Goal: Obtain resource: Obtain resource

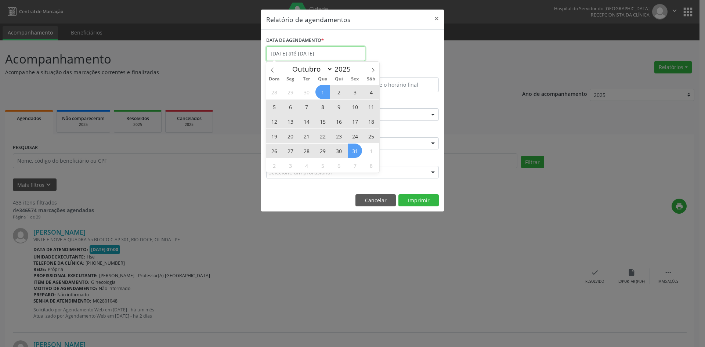
click at [323, 55] on input "[DATE] até [DATE]" at bounding box center [315, 53] width 99 height 15
click at [273, 70] on icon at bounding box center [272, 70] width 5 height 5
select select "8"
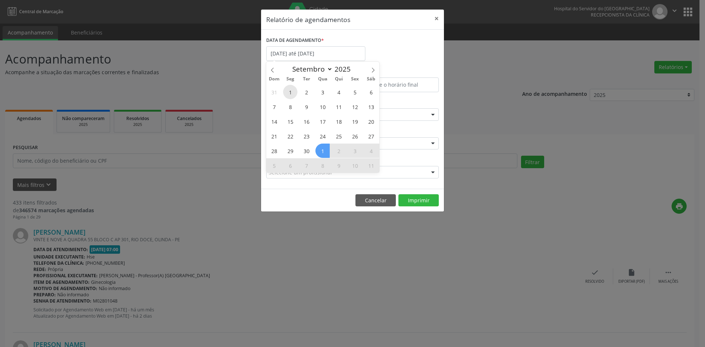
click at [290, 91] on span "1" at bounding box center [290, 92] width 14 height 14
type input "[DATE]"
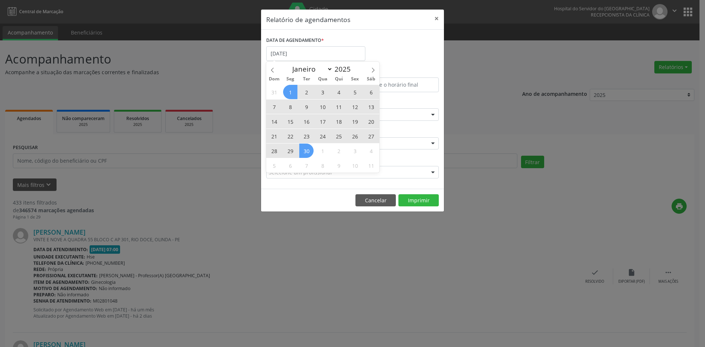
drag, startPoint x: 290, startPoint y: 91, endPoint x: 308, endPoint y: 149, distance: 60.0
click at [308, 149] on div "31 1 2 3 4 5 6 7 8 9 10 11 12 13 14 15 16 17 18 19 20 21 22 23 24 25 26 27 28 2…" at bounding box center [322, 128] width 113 height 88
click at [308, 149] on span "30" at bounding box center [306, 151] width 14 height 14
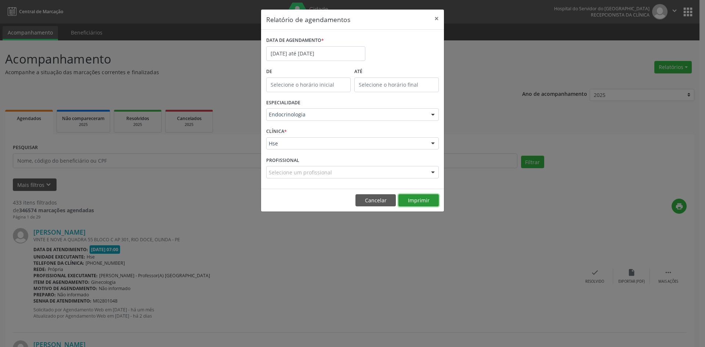
click at [419, 199] on button "Imprimir" at bounding box center [418, 200] width 40 height 12
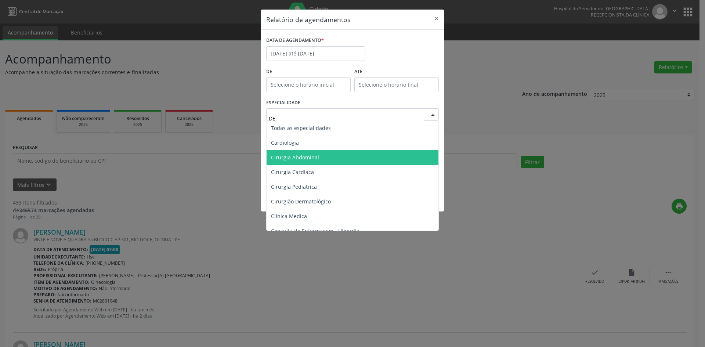
type input "DER"
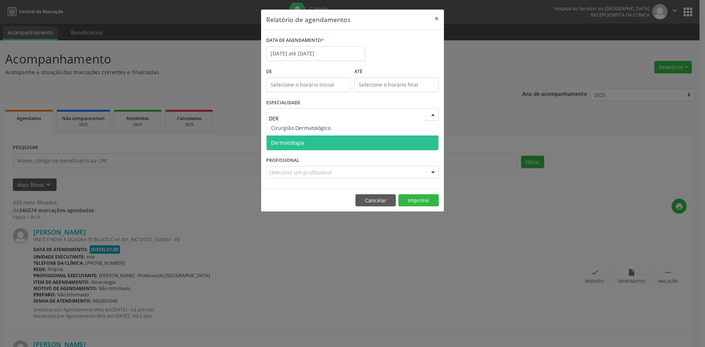
click at [317, 143] on span "Dermatologia" at bounding box center [352, 142] width 172 height 15
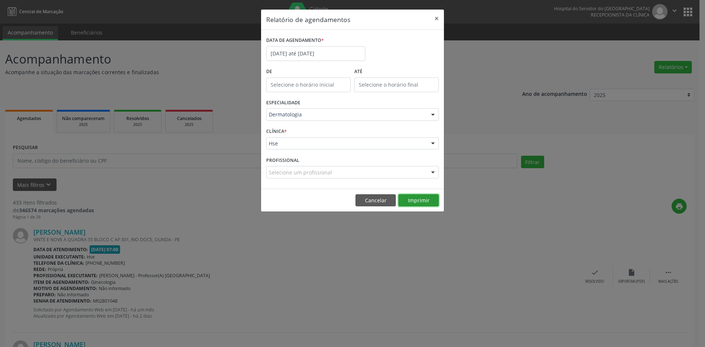
click at [421, 200] on button "Imprimir" at bounding box center [418, 200] width 40 height 12
click at [326, 52] on input "[DATE] até [DATE]" at bounding box center [315, 53] width 99 height 15
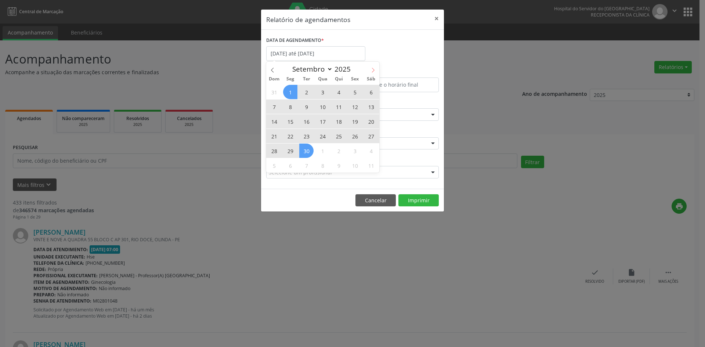
click at [372, 70] on icon at bounding box center [372, 70] width 5 height 5
select select "9"
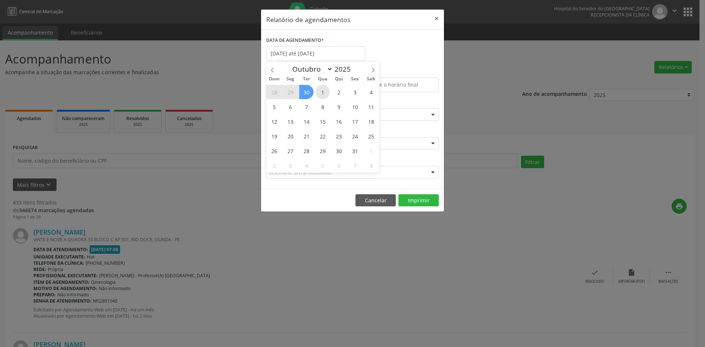
click at [323, 89] on span "1" at bounding box center [322, 92] width 14 height 14
type input "[DATE]"
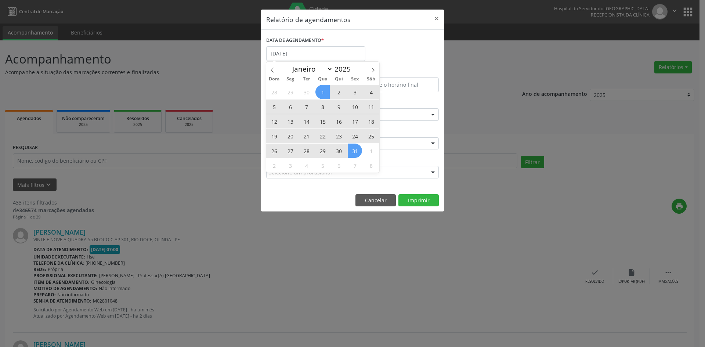
drag, startPoint x: 323, startPoint y: 89, endPoint x: 352, endPoint y: 150, distance: 67.6
click at [352, 150] on div "28 29 30 1 2 3 4 5 6 7 8 9 10 11 12 13 14 15 16 17 18 19 20 21 22 23 24 25 26 2…" at bounding box center [322, 128] width 113 height 88
click at [352, 150] on span "31" at bounding box center [355, 151] width 14 height 14
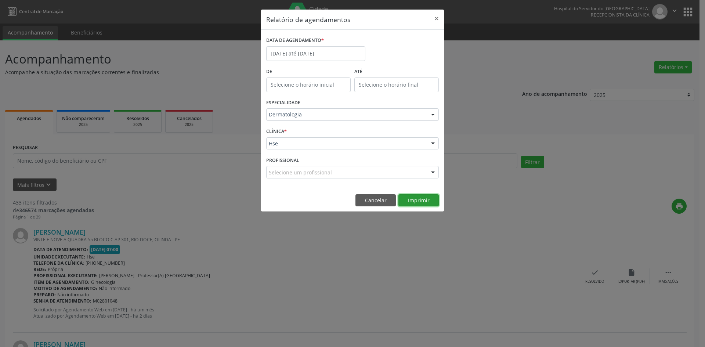
click at [419, 200] on button "Imprimir" at bounding box center [418, 200] width 40 height 12
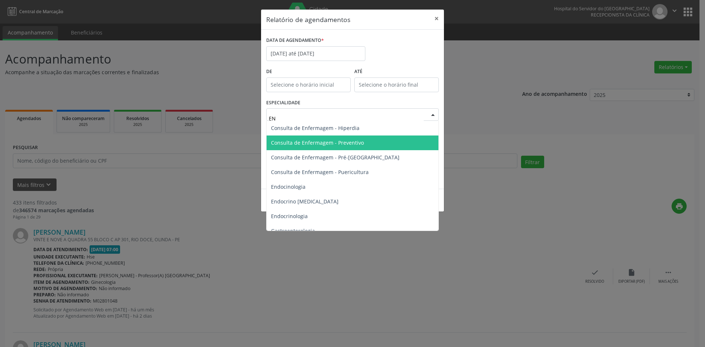
type input "END"
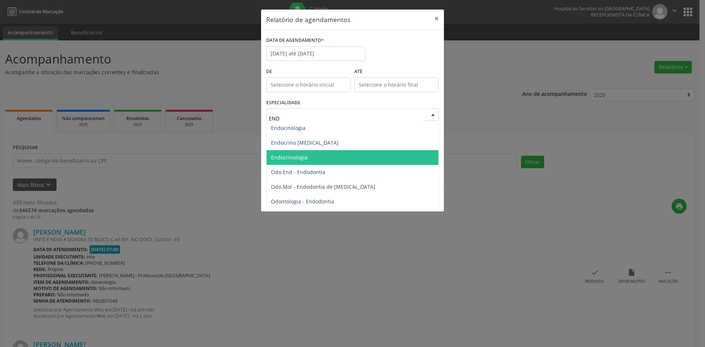
click at [310, 155] on span "Endocrinologia" at bounding box center [352, 157] width 172 height 15
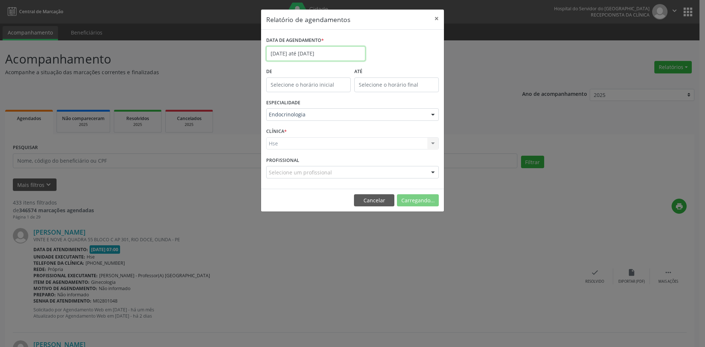
click at [297, 51] on input "[DATE] até [DATE]" at bounding box center [315, 53] width 99 height 15
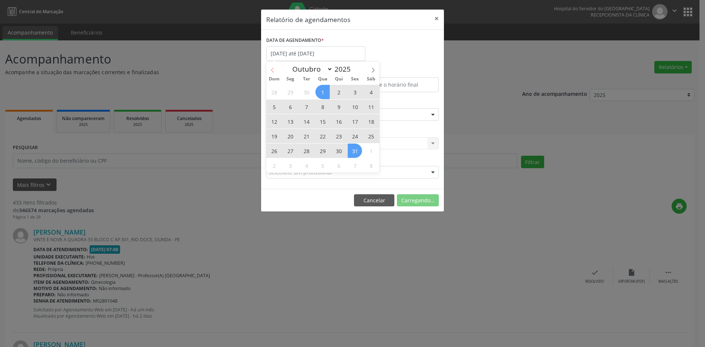
click at [270, 70] on icon at bounding box center [272, 70] width 5 height 5
select select "8"
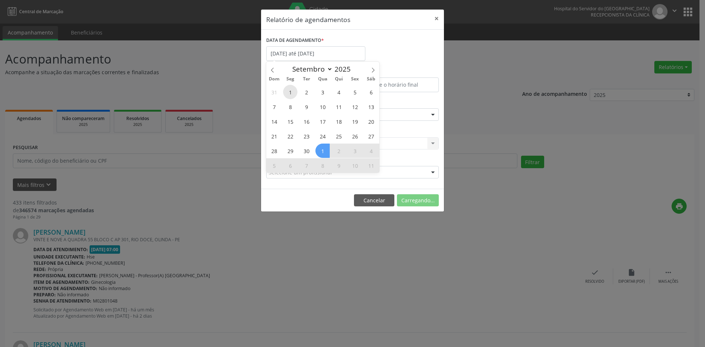
click at [294, 92] on span "1" at bounding box center [290, 92] width 14 height 14
type input "[DATE]"
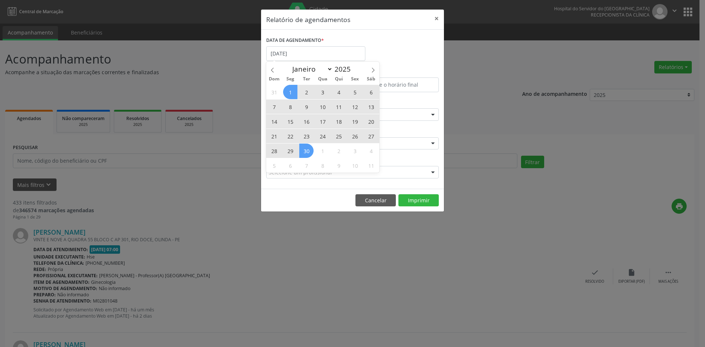
drag, startPoint x: 294, startPoint y: 92, endPoint x: 312, endPoint y: 151, distance: 61.3
click at [312, 151] on div "31 1 2 3 4 5 6 7 8 9 10 11 12 13 14 15 16 17 18 19 20 21 22 23 24 25 26 27 28 2…" at bounding box center [322, 128] width 113 height 88
click at [312, 151] on span "30" at bounding box center [306, 151] width 14 height 14
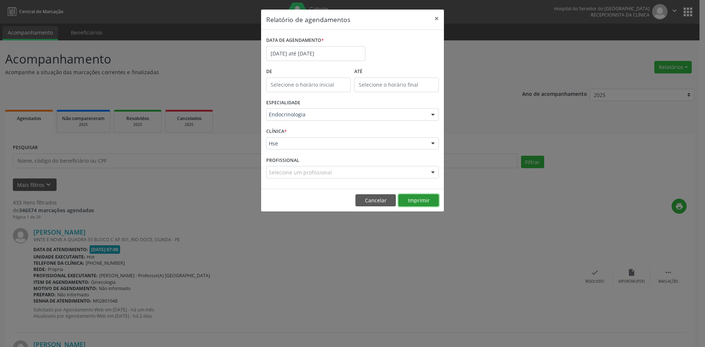
click at [415, 199] on button "Imprimir" at bounding box center [418, 200] width 40 height 12
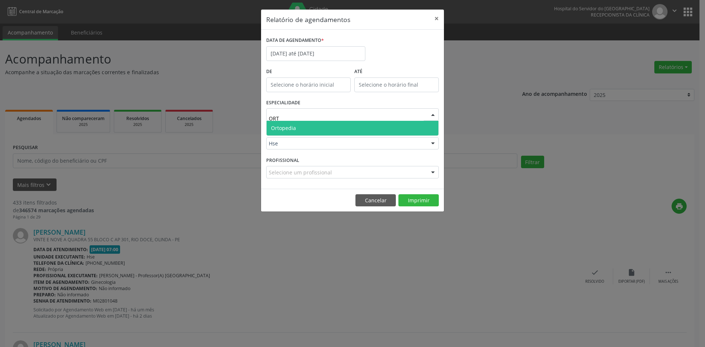
type input "ORTO"
click at [328, 131] on span "Ortopedia" at bounding box center [352, 128] width 172 height 15
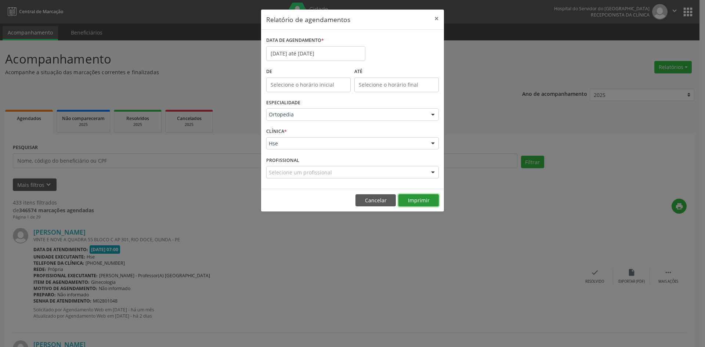
click at [417, 198] on button "Imprimir" at bounding box center [418, 200] width 40 height 12
